Goal: Transaction & Acquisition: Purchase product/service

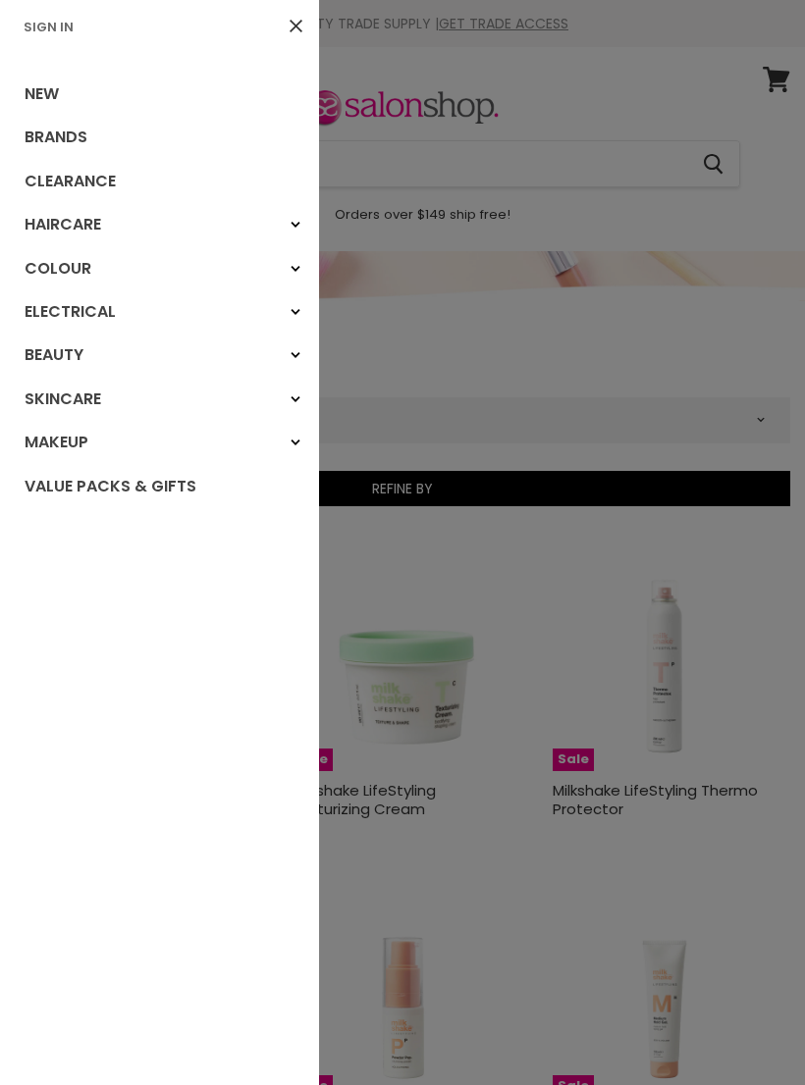
select select "created-descending"
click at [83, 184] on link "Clearance" at bounding box center [159, 181] width 319 height 43
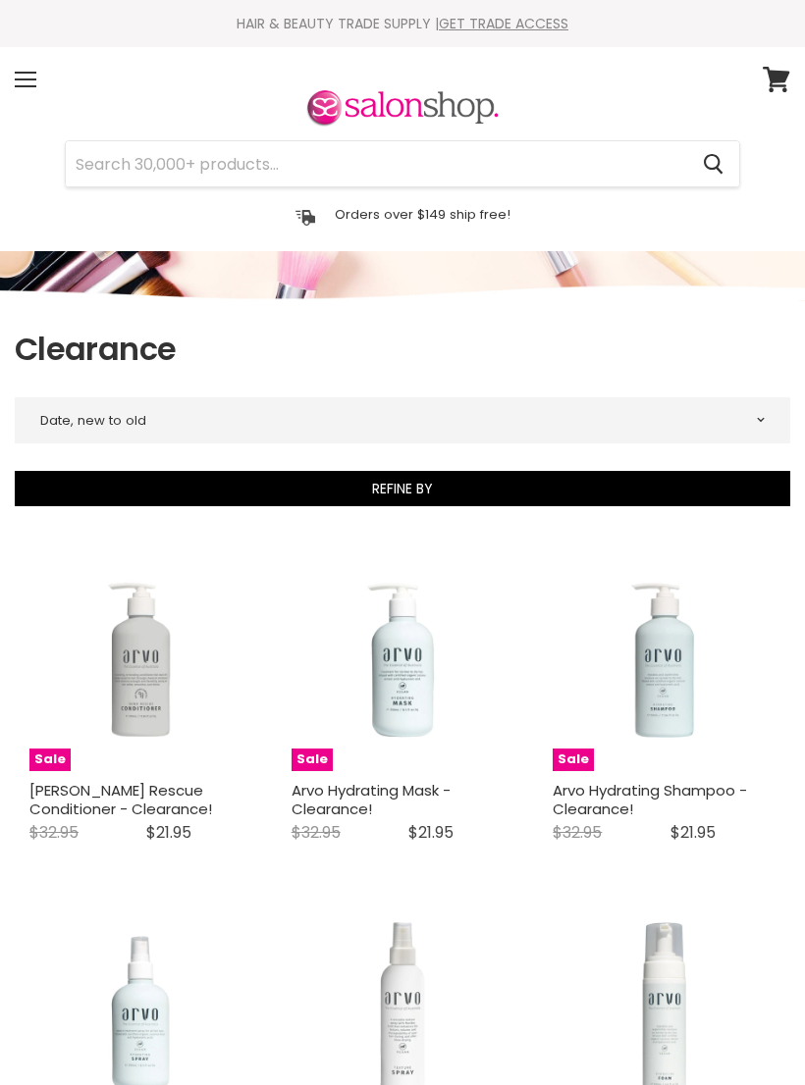
select select "created-descending"
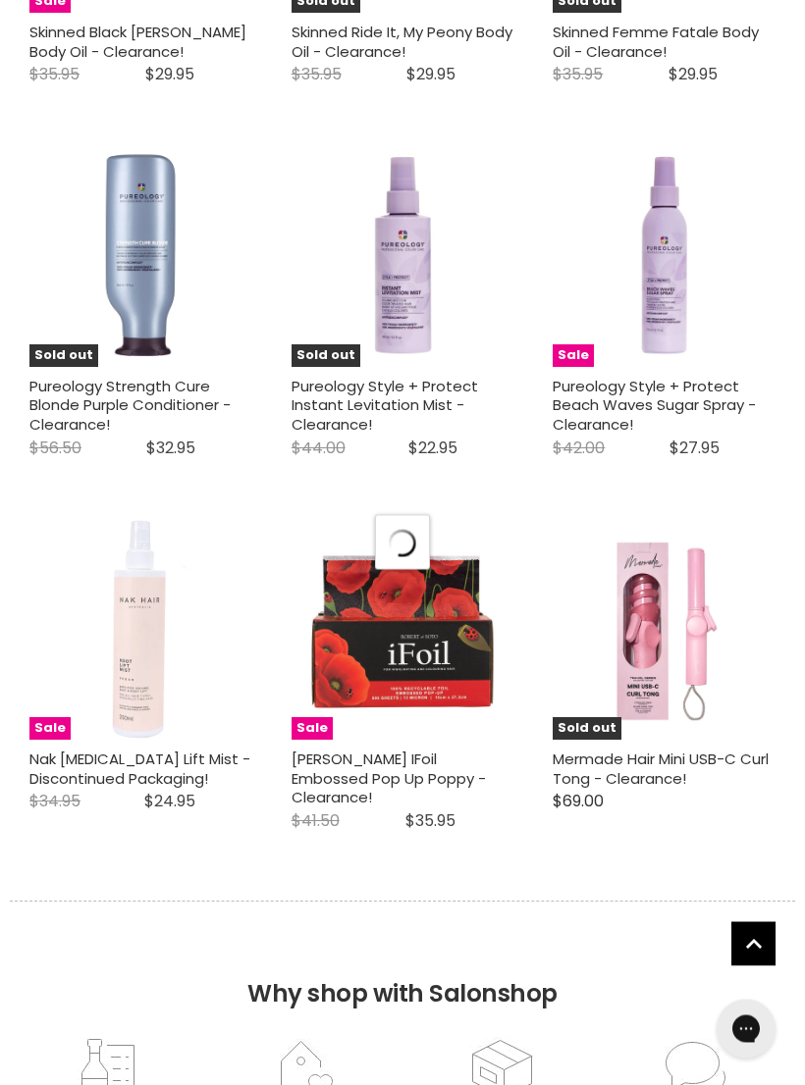
select select "created-descending"
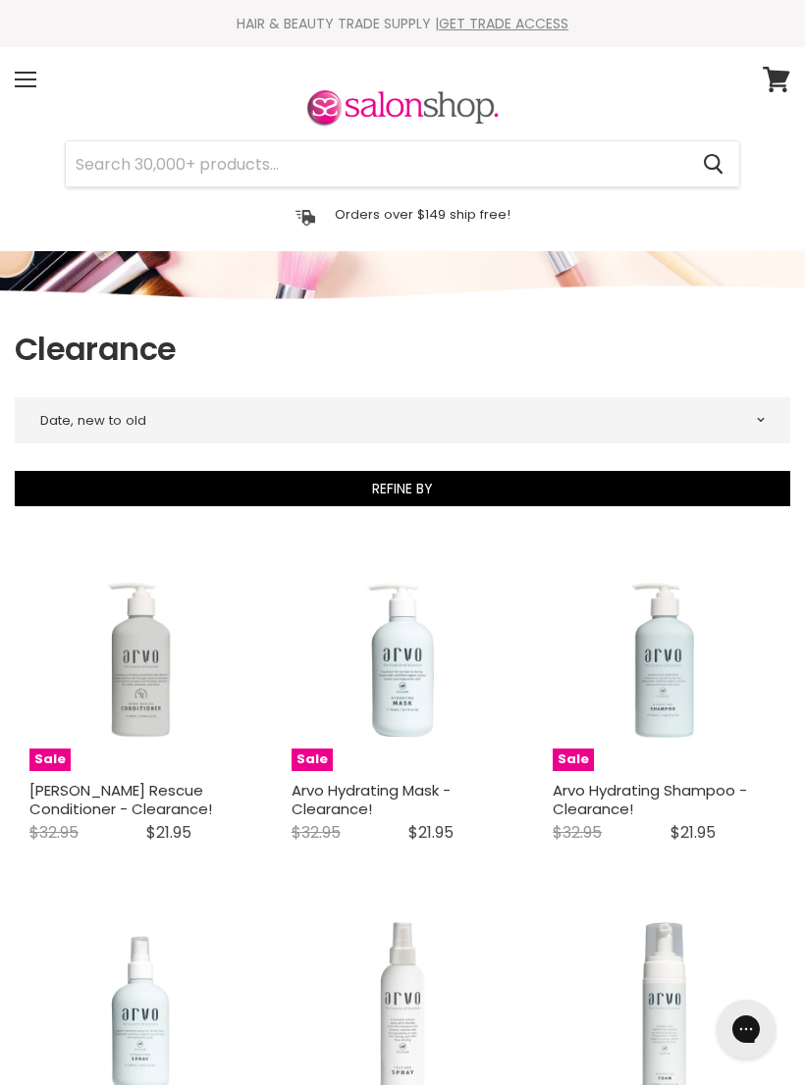
click at [29, 71] on div "Menu" at bounding box center [25, 79] width 41 height 45
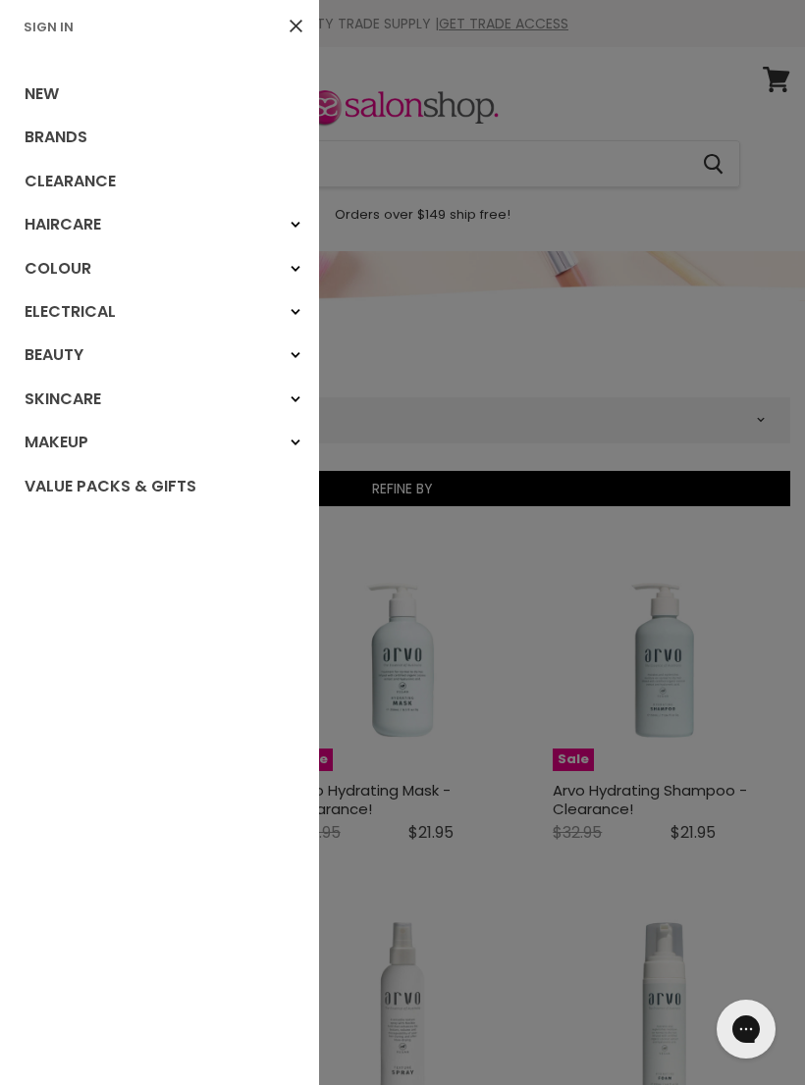
click at [64, 135] on link "Brands" at bounding box center [159, 137] width 319 height 43
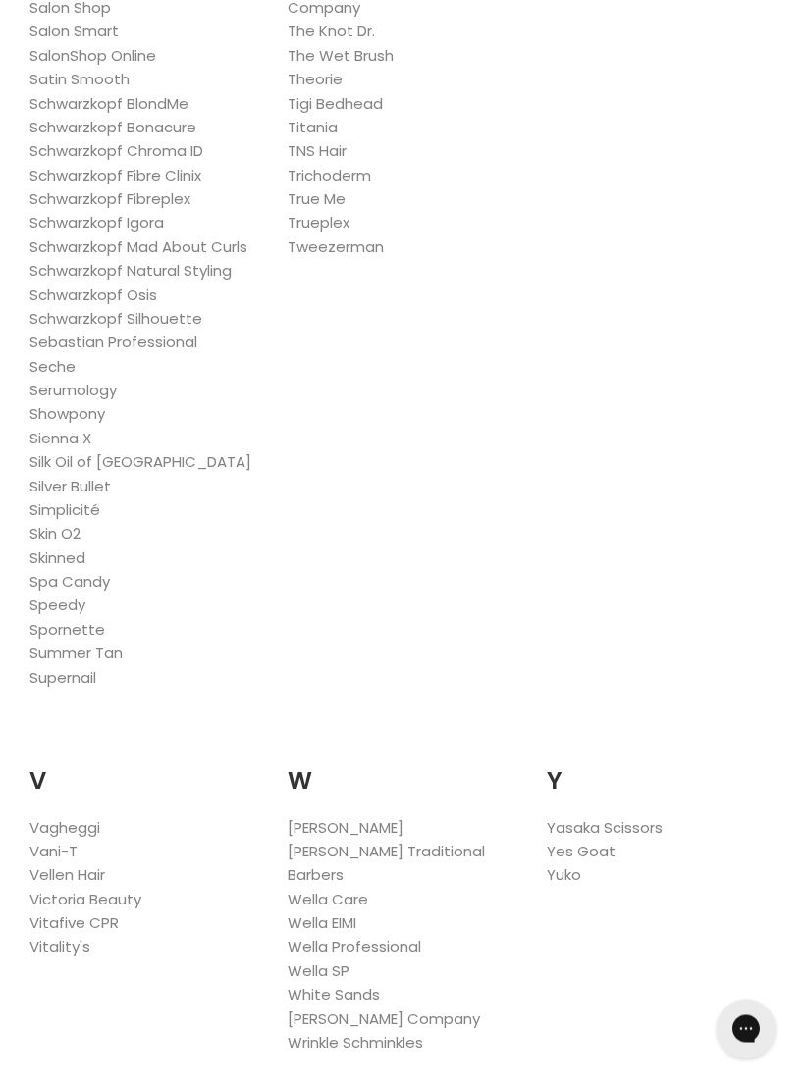
scroll to position [3882, 0]
click at [340, 961] on link "Wella SP" at bounding box center [319, 971] width 62 height 21
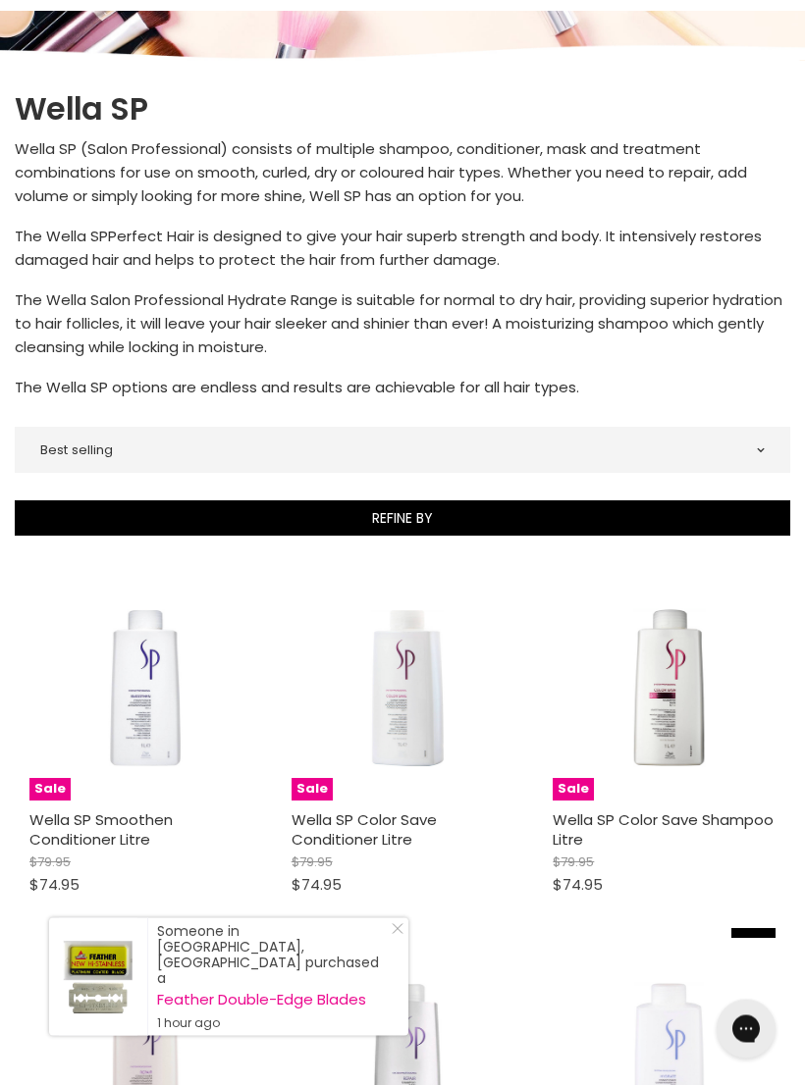
scroll to position [223, 0]
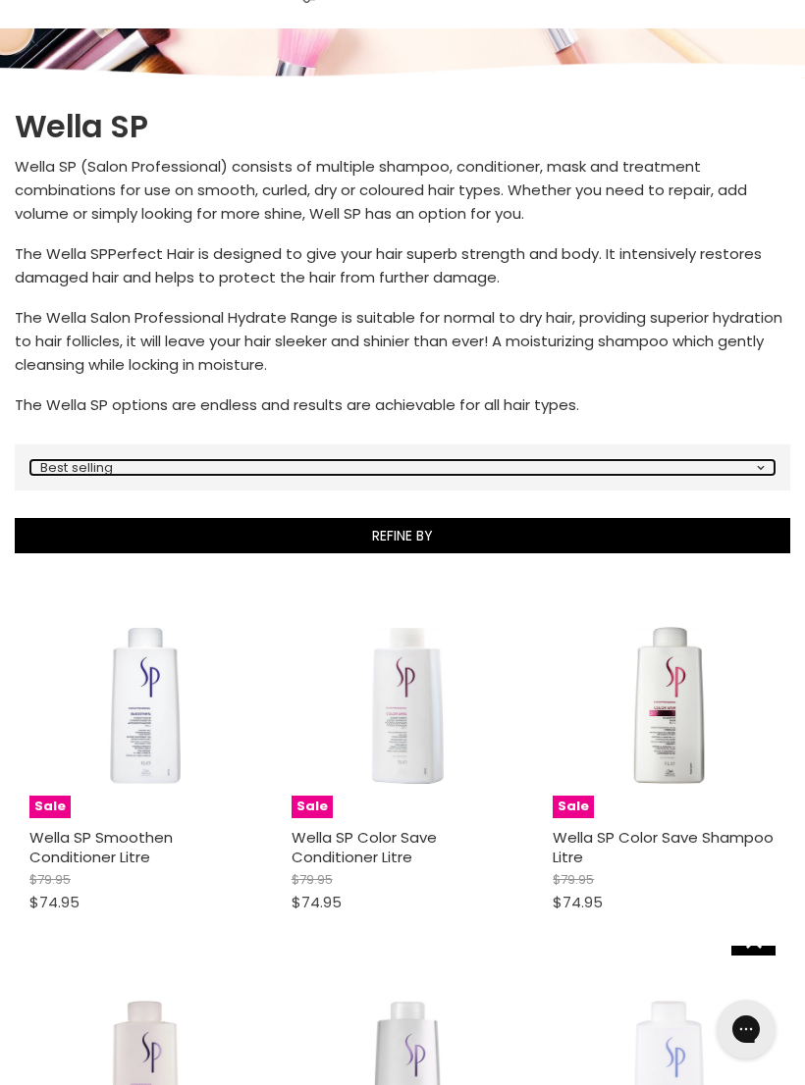
click at [753, 460] on select "Best selling Featured Price, low to high Price, high to low Alphabetically, A-Z…" at bounding box center [402, 467] width 744 height 15
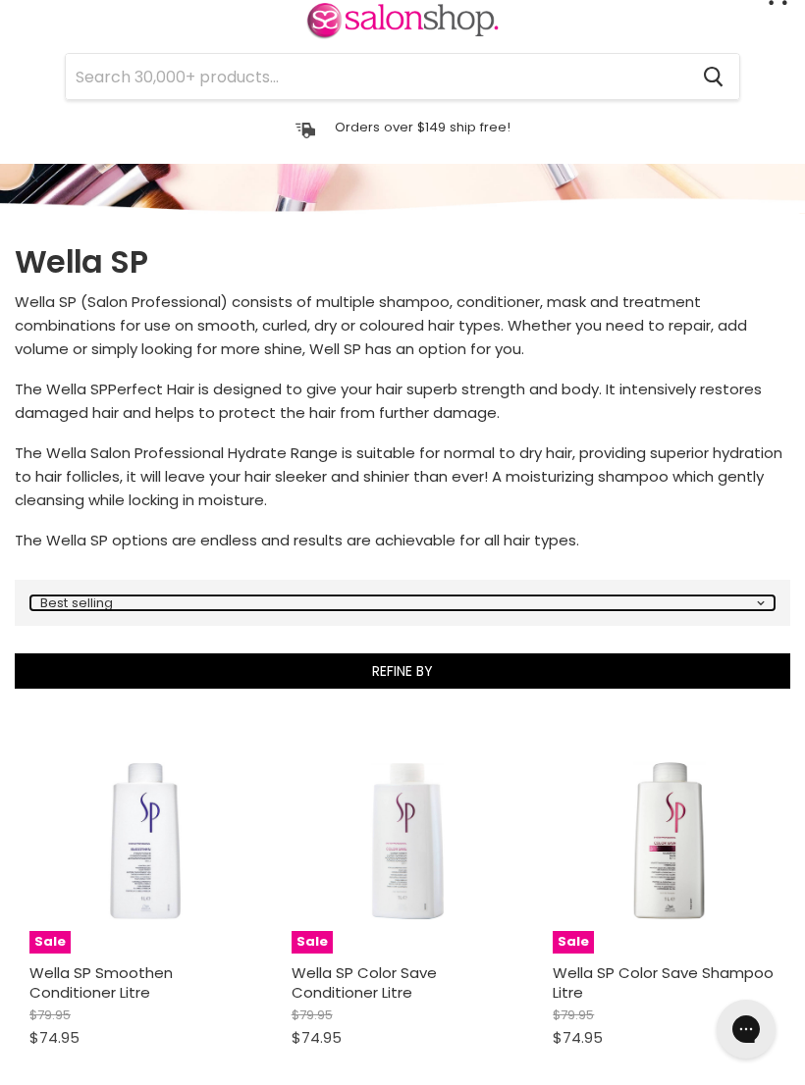
scroll to position [0, 0]
